Goal: Communication & Community: Answer question/provide support

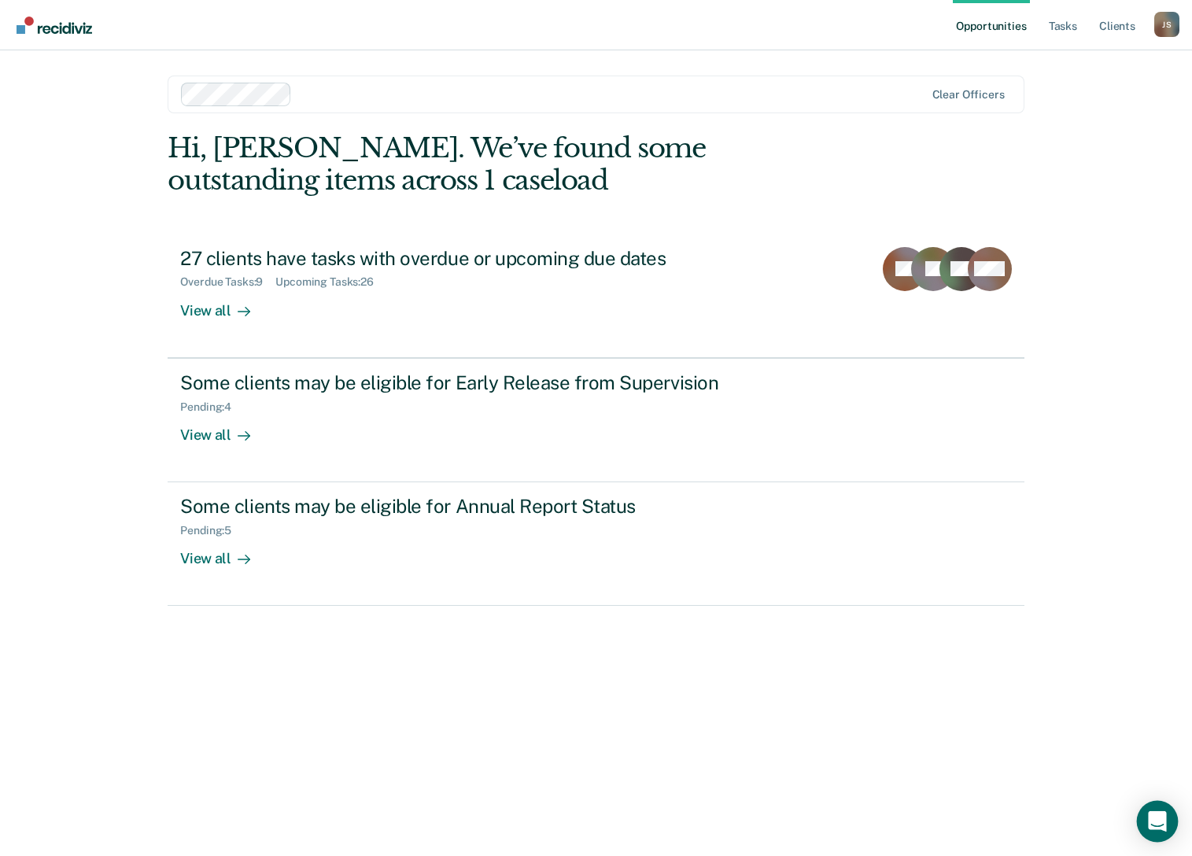
click at [1147, 810] on div "Open Intercom Messenger" at bounding box center [1158, 822] width 42 height 42
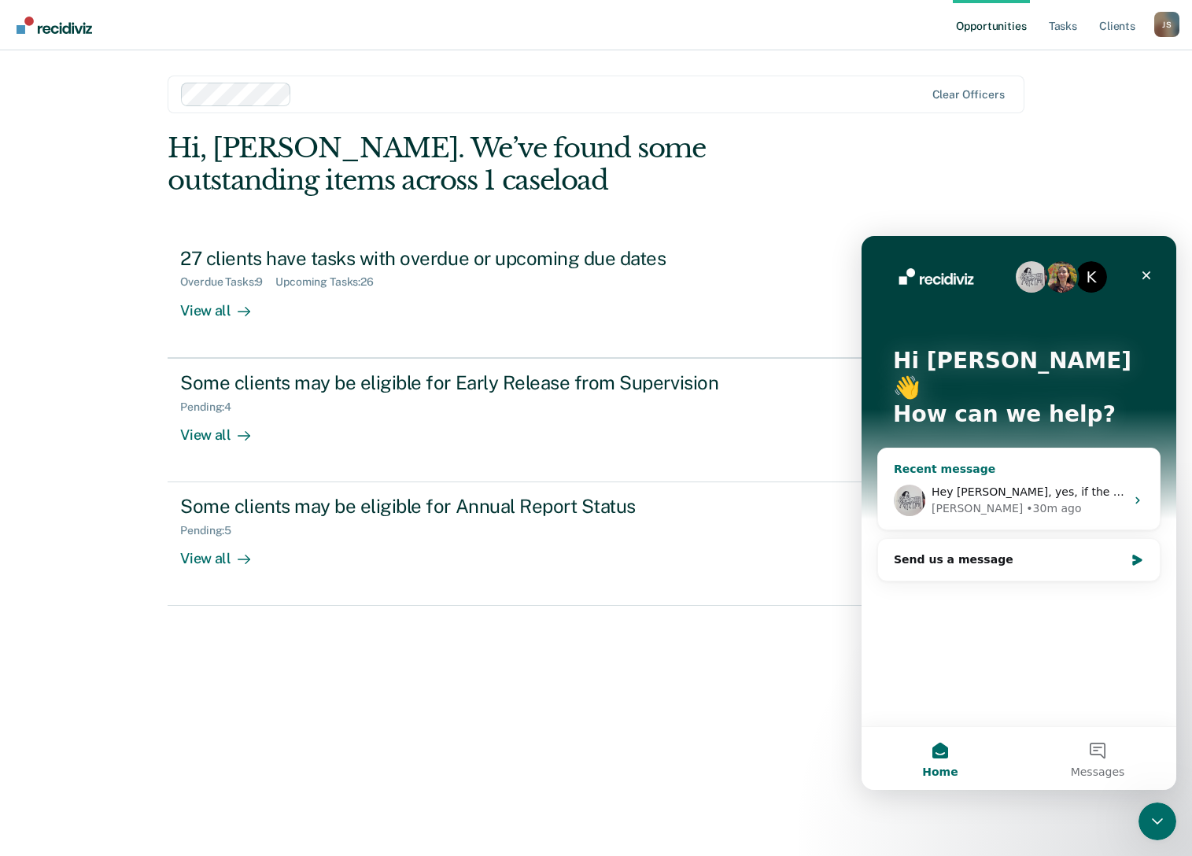
click at [1140, 494] on icon "Intercom messenger" at bounding box center [1138, 500] width 13 height 13
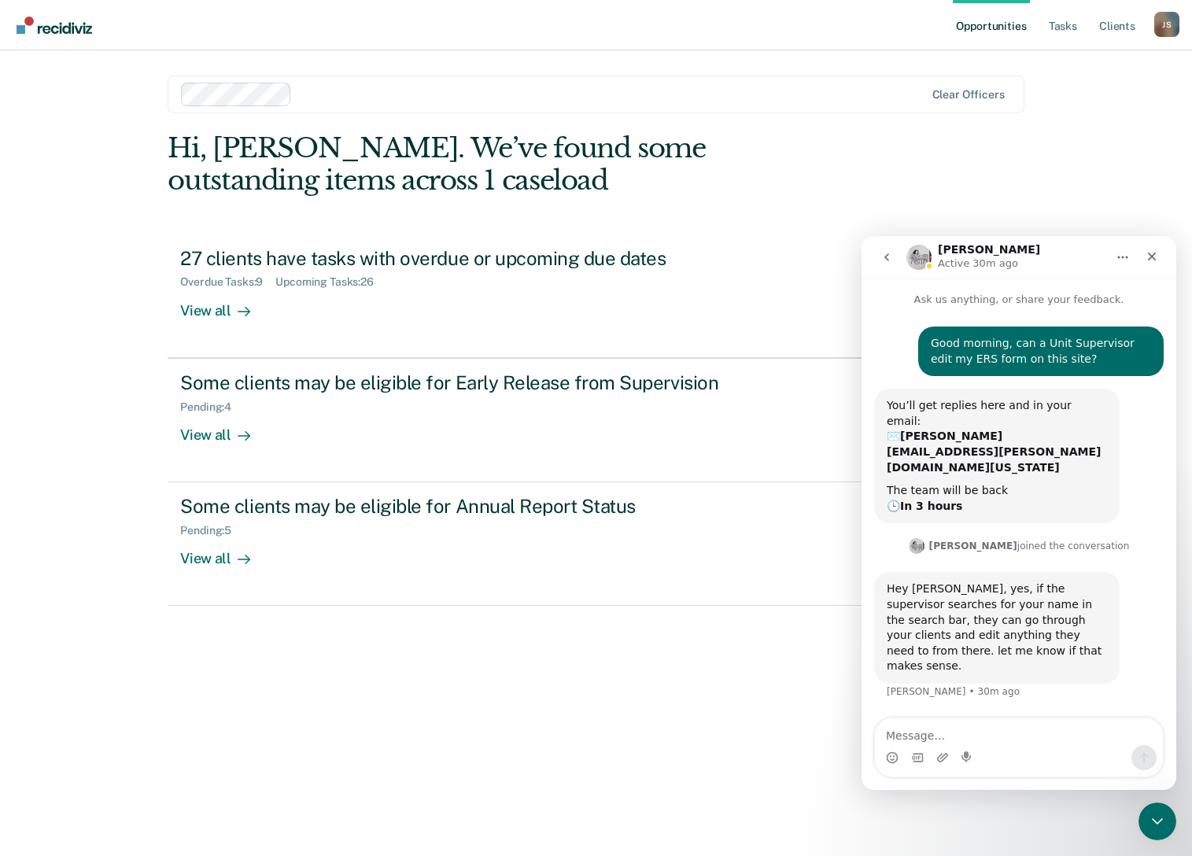
click at [973, 748] on div "Intercom messenger" at bounding box center [968, 757] width 13 height 25
click at [950, 739] on textarea "Message…" at bounding box center [1019, 732] width 288 height 27
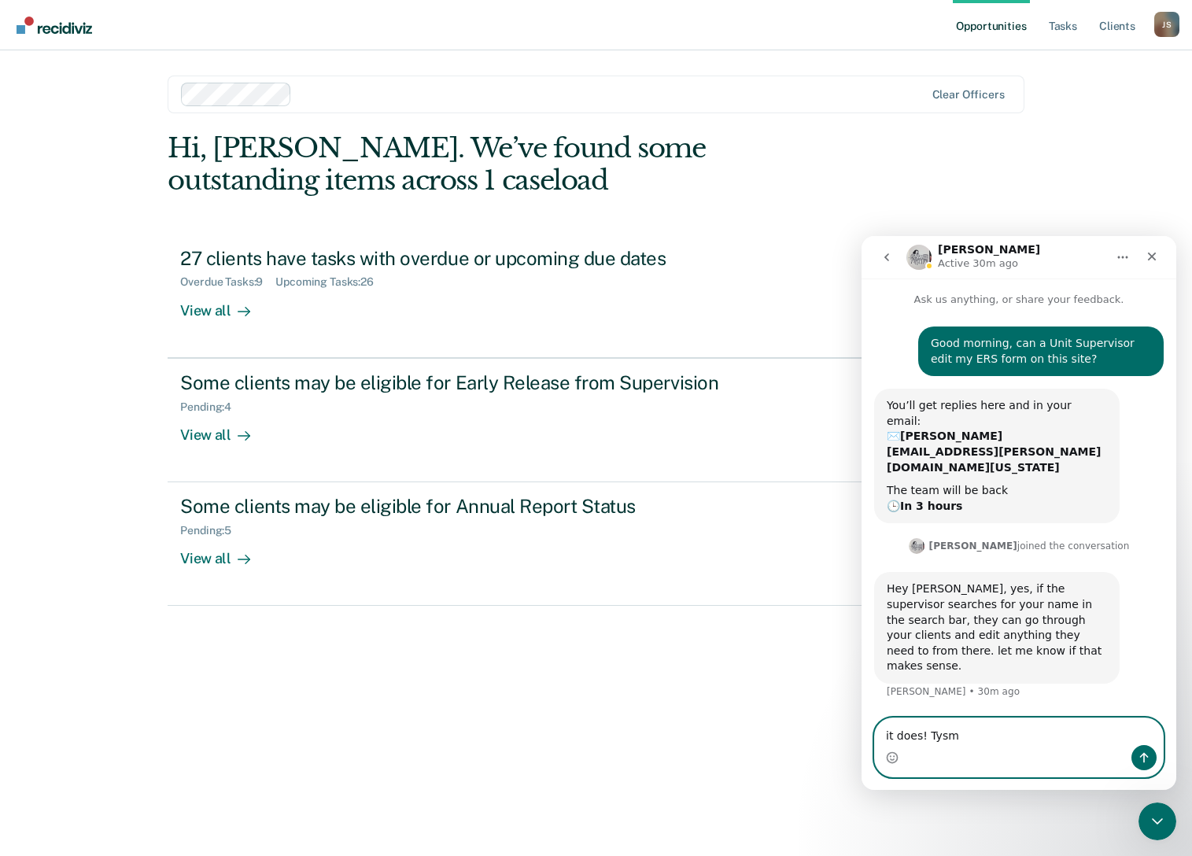
click at [888, 732] on textarea "it does! Tysm" at bounding box center [1019, 732] width 288 height 27
type textarea "It does! Tysm"
click at [1138, 752] on icon "Send a message…" at bounding box center [1144, 758] width 13 height 13
